Goal: Task Accomplishment & Management: Complete application form

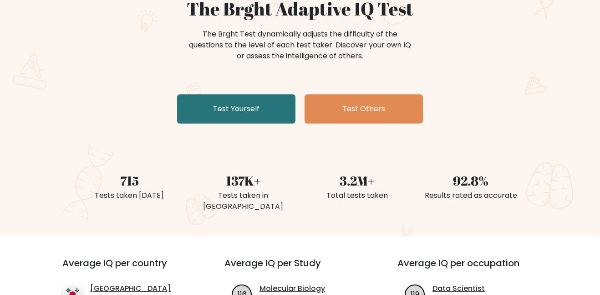
scroll to position [98, 0]
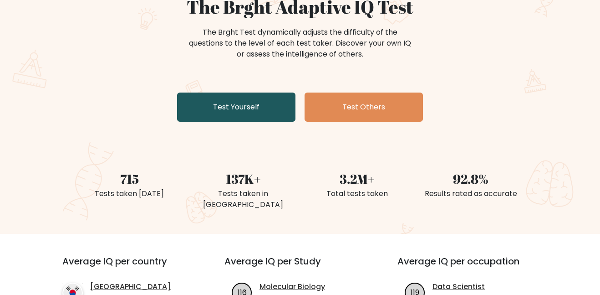
click at [241, 113] on link "Test Yourself" at bounding box center [236, 106] width 118 height 29
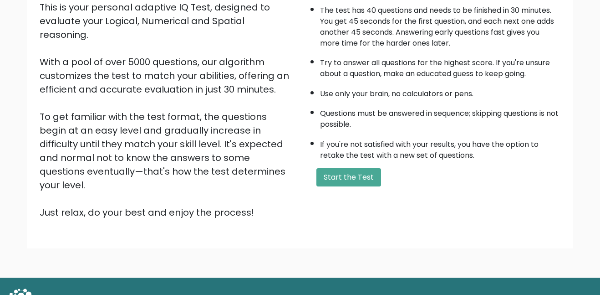
scroll to position [123, 0]
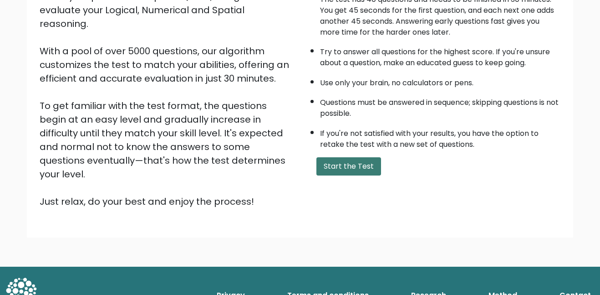
click at [324, 157] on button "Start the Test" at bounding box center [349, 166] width 65 height 18
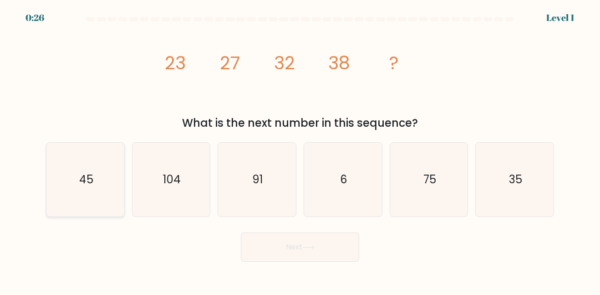
click at [87, 194] on icon "45" at bounding box center [85, 179] width 73 height 73
click at [300, 150] on input "a. 45" at bounding box center [300, 149] width 0 height 2
radio input "true"
click at [280, 255] on button "Next" at bounding box center [300, 246] width 118 height 29
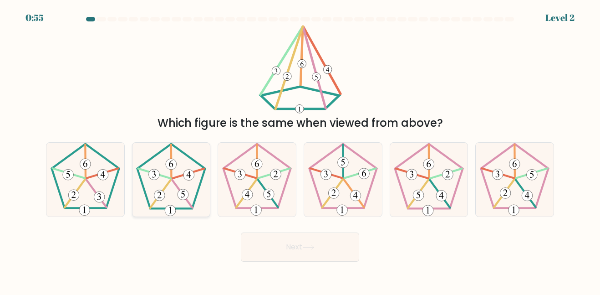
click at [171, 177] on 139 at bounding box center [171, 160] width 0 height 33
click at [300, 150] on input "b." at bounding box center [300, 149] width 0 height 2
radio input "true"
click at [298, 256] on button "Next" at bounding box center [300, 246] width 118 height 29
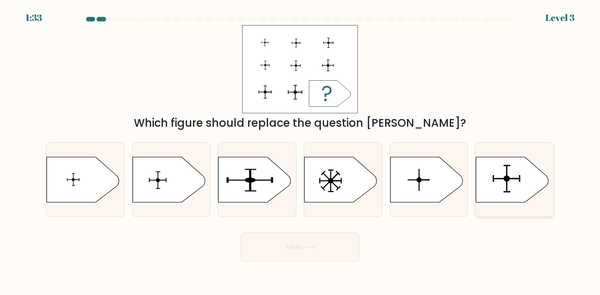
click at [495, 197] on icon at bounding box center [513, 180] width 73 height 46
click at [301, 150] on input "f." at bounding box center [300, 149] width 0 height 2
radio input "true"
click at [268, 243] on button "Next" at bounding box center [300, 246] width 118 height 29
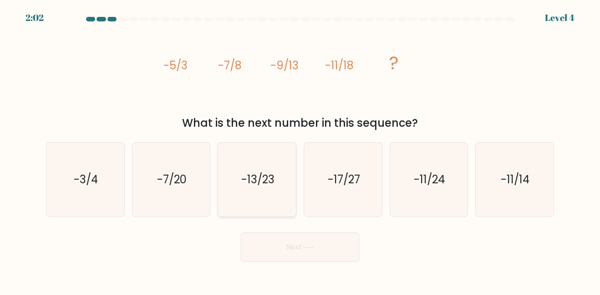
click at [267, 180] on text "-13/23" at bounding box center [257, 179] width 33 height 15
click at [300, 150] on input "c. -13/23" at bounding box center [300, 149] width 0 height 2
radio input "true"
click at [283, 232] on button "Next" at bounding box center [300, 246] width 118 height 29
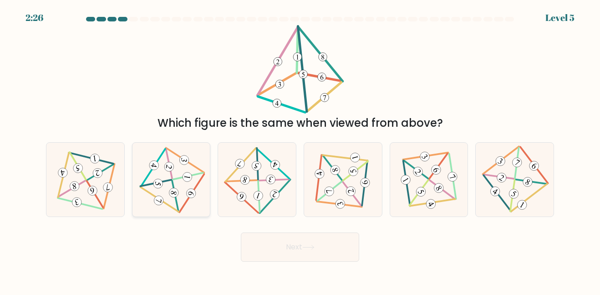
click at [190, 172] on icon at bounding box center [171, 179] width 60 height 59
click at [300, 150] on input "b." at bounding box center [300, 149] width 0 height 2
radio input "true"
click at [325, 242] on button "Next" at bounding box center [300, 246] width 118 height 29
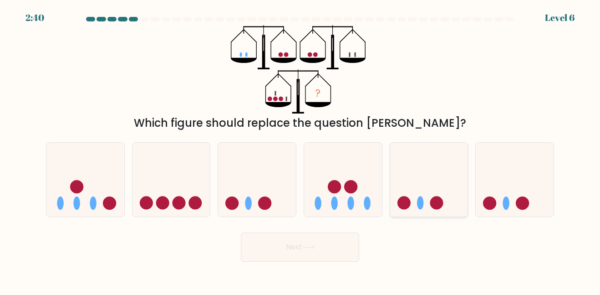
click at [430, 170] on icon at bounding box center [429, 179] width 78 height 64
click at [301, 150] on input "e." at bounding box center [300, 149] width 0 height 2
radio input "true"
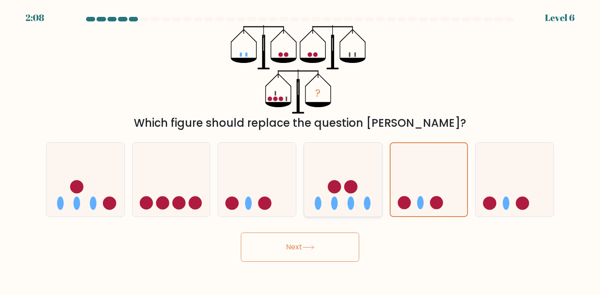
click at [338, 171] on icon at bounding box center [343, 179] width 78 height 64
click at [301, 150] on input "d." at bounding box center [300, 149] width 0 height 2
radio input "true"
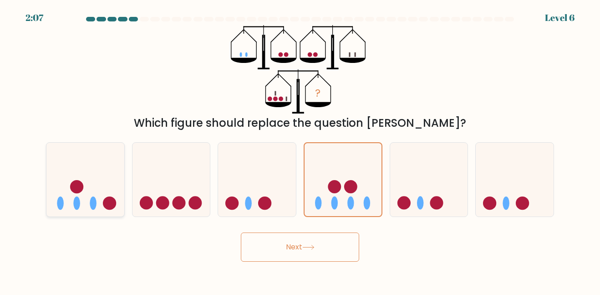
click at [110, 188] on icon at bounding box center [85, 179] width 78 height 64
click at [300, 150] on input "a." at bounding box center [300, 149] width 0 height 2
radio input "true"
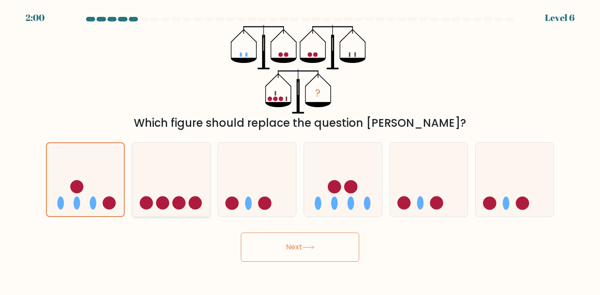
click at [154, 173] on icon at bounding box center [172, 179] width 78 height 64
click at [300, 150] on input "b." at bounding box center [300, 149] width 0 height 2
radio input "true"
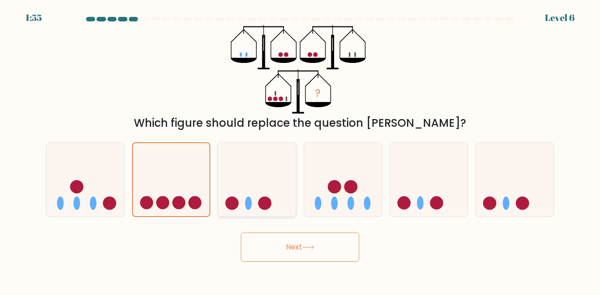
click at [278, 178] on icon at bounding box center [257, 179] width 78 height 64
click at [300, 150] on input "c." at bounding box center [300, 149] width 0 height 2
radio input "true"
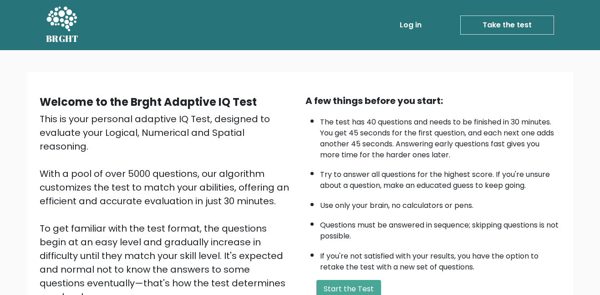
scroll to position [122, 0]
